Goal: Task Accomplishment & Management: Manage account settings

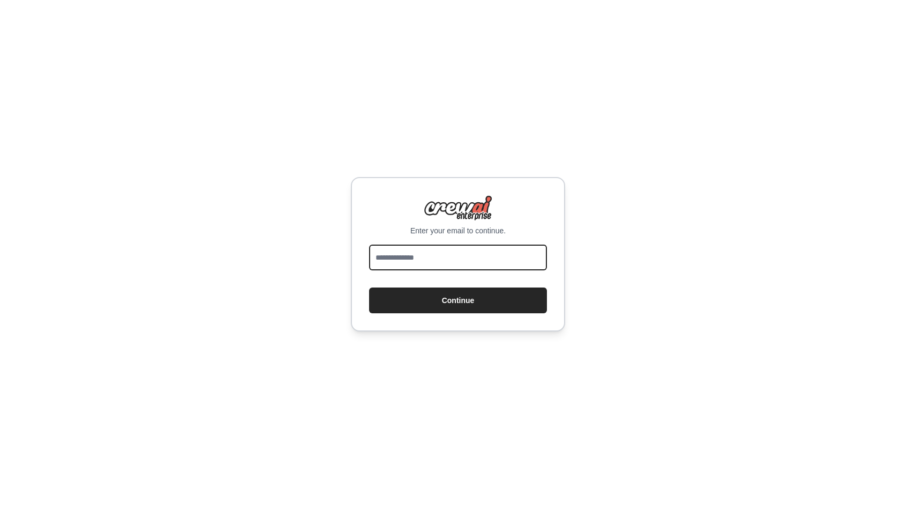
click at [496, 264] on input "email" at bounding box center [458, 257] width 178 height 26
type input "**********"
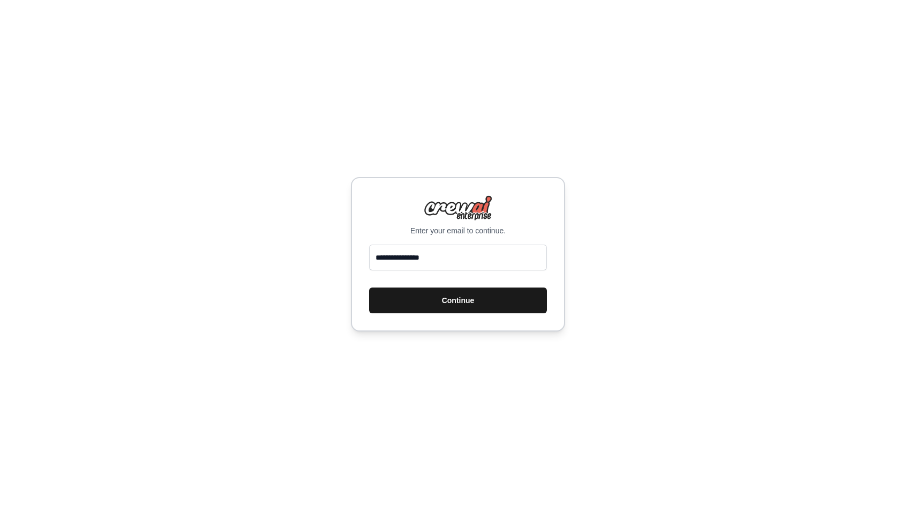
click at [430, 303] on button "Continue" at bounding box center [458, 300] width 178 height 26
